Goal: Information Seeking & Learning: Learn about a topic

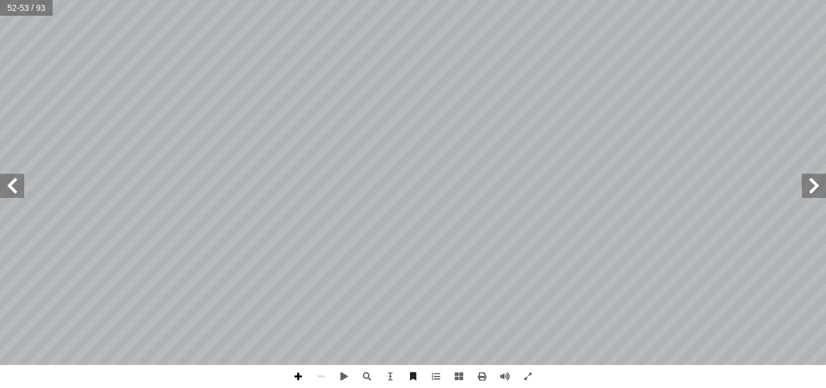
click at [296, 376] on span at bounding box center [298, 376] width 23 height 23
click at [16, 186] on span at bounding box center [12, 186] width 24 height 24
click at [301, 373] on span at bounding box center [298, 376] width 23 height 23
click at [814, 184] on span at bounding box center [814, 186] width 24 height 24
click at [815, 185] on span at bounding box center [814, 186] width 24 height 24
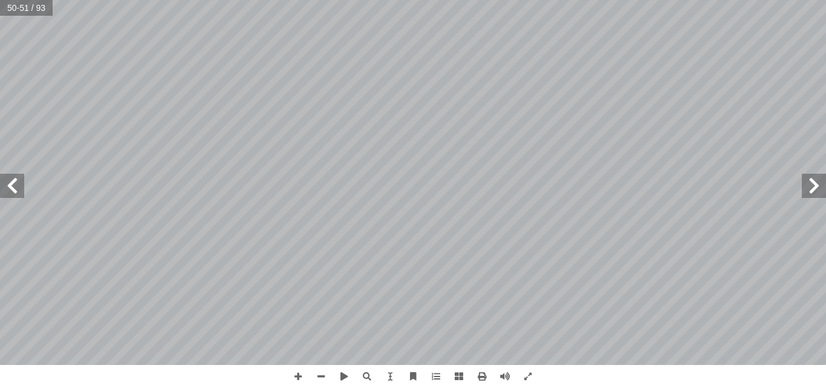
click at [13, 186] on span at bounding box center [12, 186] width 24 height 24
click at [11, 188] on span at bounding box center [12, 186] width 24 height 24
click at [296, 373] on span at bounding box center [298, 376] width 23 height 23
